Goal: Task Accomplishment & Management: Use online tool/utility

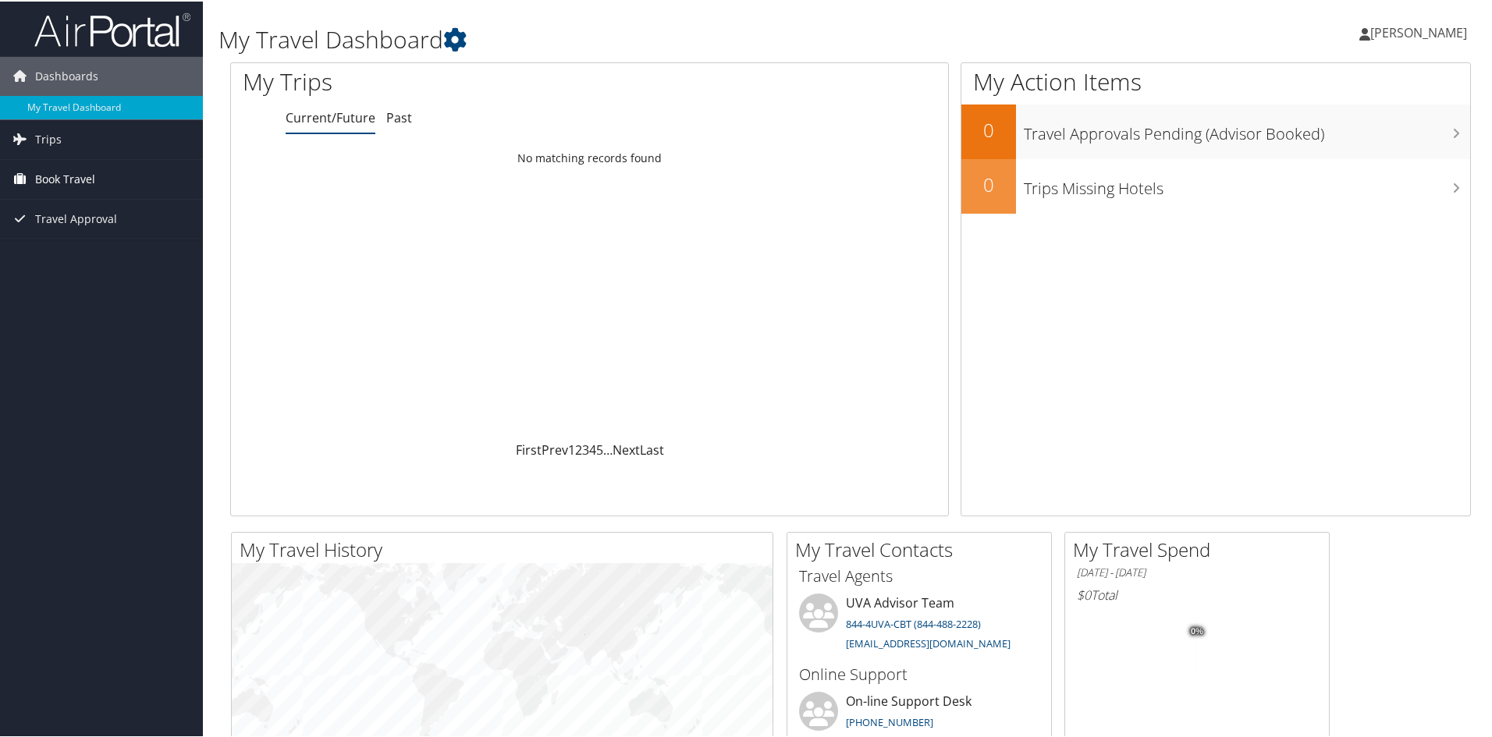
click at [74, 176] on span "Book Travel" at bounding box center [65, 177] width 60 height 39
click at [41, 254] on link "Book/Manage Online Trips" at bounding box center [101, 255] width 203 height 23
